Goal: Information Seeking & Learning: Learn about a topic

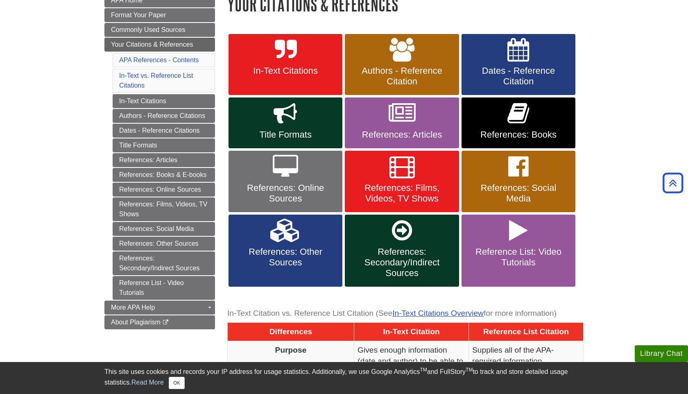
scroll to position [113, 0]
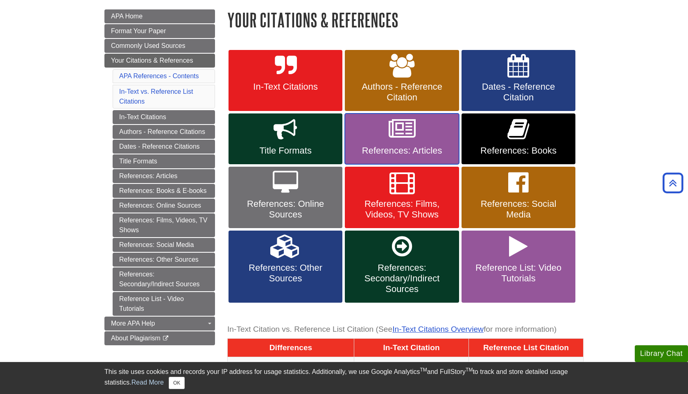
click at [384, 134] on link "References: Articles" at bounding box center [402, 138] width 114 height 51
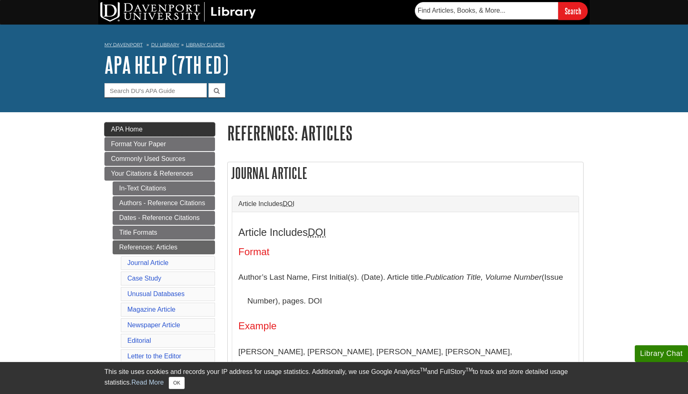
click at [201, 126] on link "APA Home" at bounding box center [159, 129] width 111 height 14
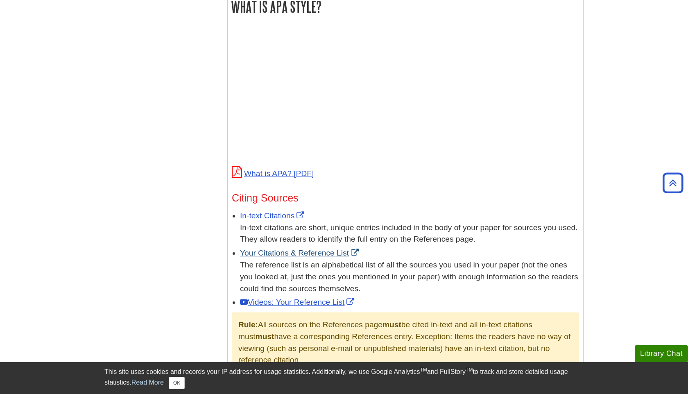
scroll to position [316, 0]
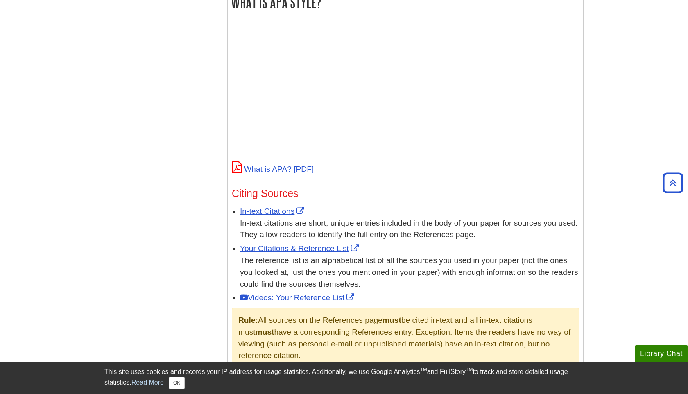
click at [286, 172] on p "What is APA?" at bounding box center [405, 169] width 347 height 14
click at [287, 168] on link "What is APA?" at bounding box center [273, 169] width 82 height 9
